Goal: Navigation & Orientation: Find specific page/section

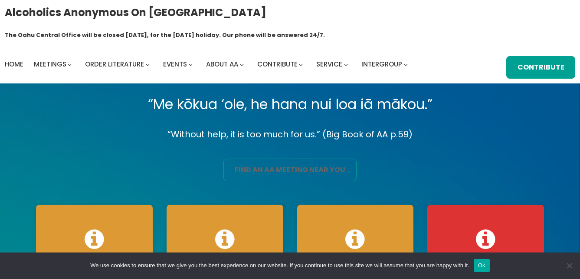
click at [286, 158] on link "find an aa meeting near you" at bounding box center [289, 169] width 133 height 23
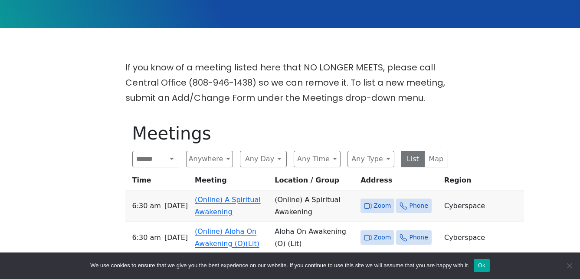
scroll to position [217, 0]
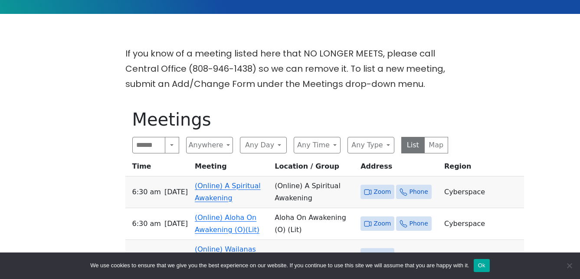
click at [231, 181] on link "(Online) A Spiritual Awakening" at bounding box center [228, 191] width 66 height 20
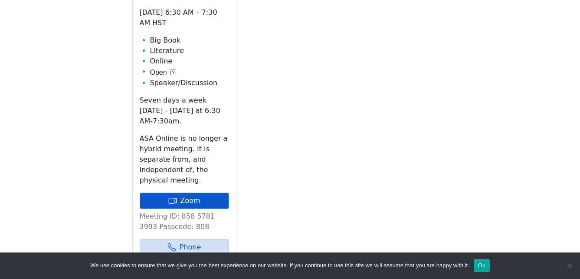
scroll to position [387, 0]
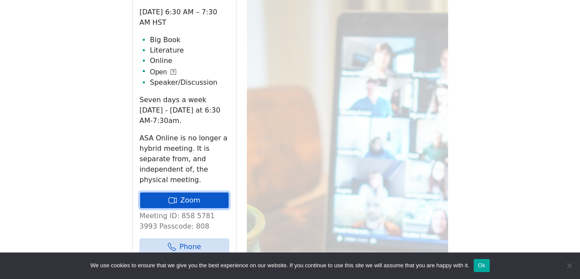
click at [214, 192] on link "Zoom" at bounding box center [184, 200] width 89 height 16
